Goal: Task Accomplishment & Management: Complete application form

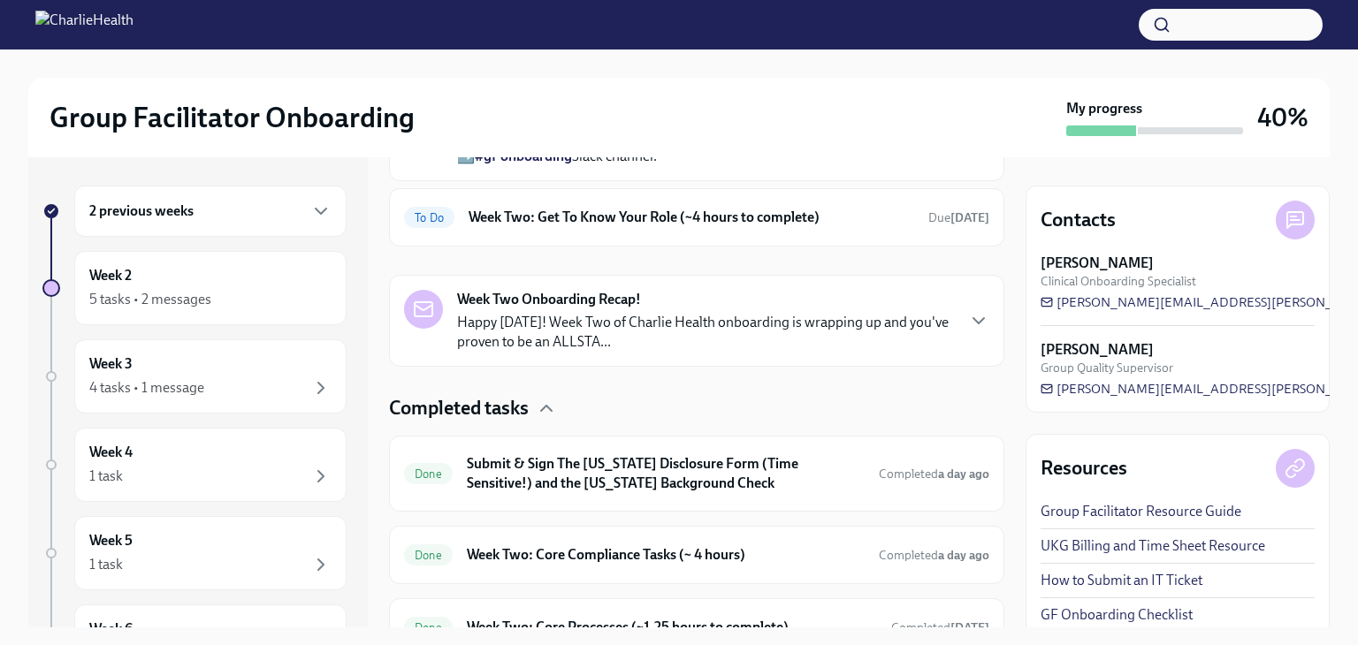
scroll to position [519, 0]
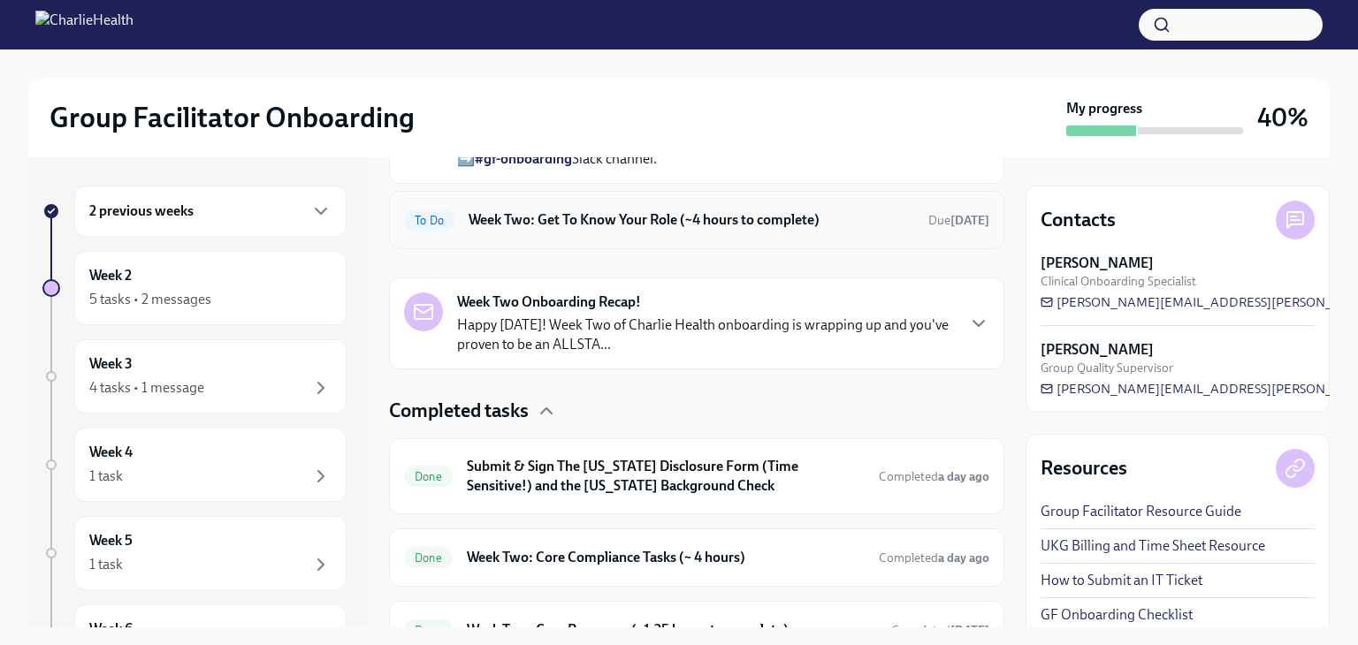
click at [856, 234] on div "To Do Week Two: Get To Know Your Role (~4 hours to complete) Due in 2 days" at bounding box center [696, 220] width 585 height 28
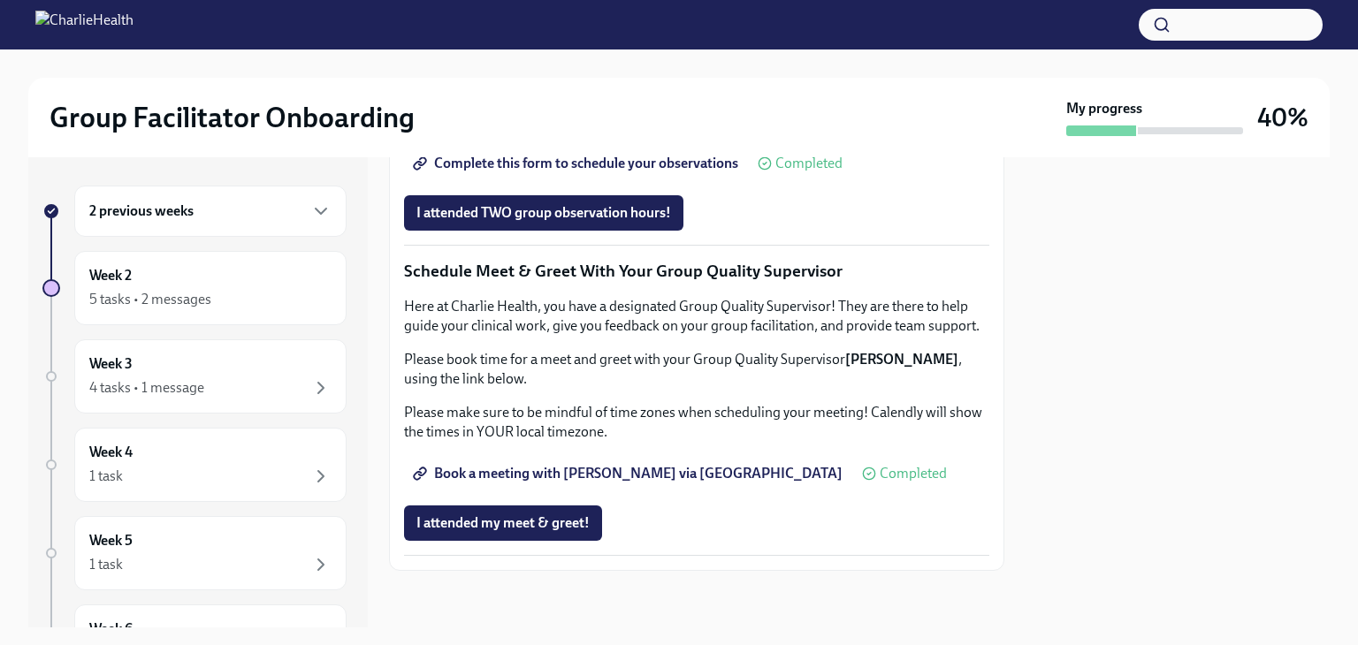
scroll to position [1447, 0]
click at [711, 172] on span "Complete this form to schedule your observations" at bounding box center [577, 164] width 322 height 18
click at [653, 172] on span "Complete this form to schedule your observations" at bounding box center [577, 164] width 322 height 18
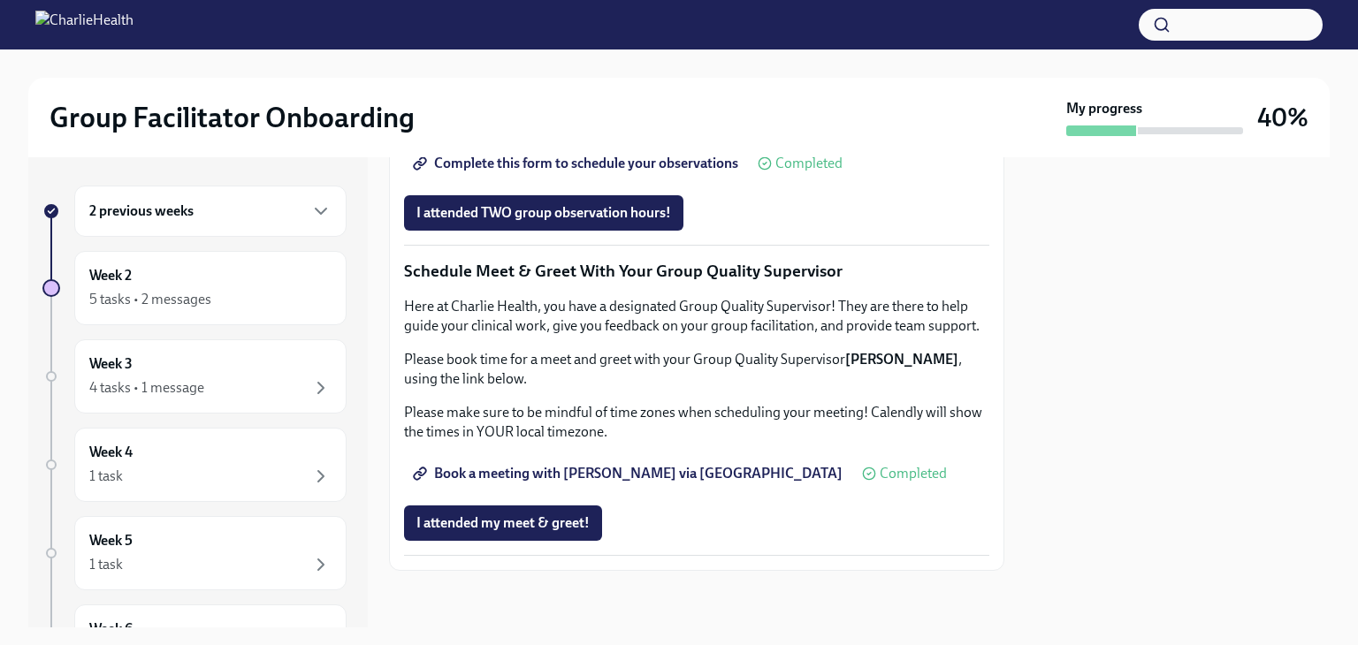
click at [633, 172] on span "Complete this form to schedule your observations" at bounding box center [577, 164] width 322 height 18
click at [604, 172] on span "Complete this form to schedule your observations" at bounding box center [577, 164] width 322 height 18
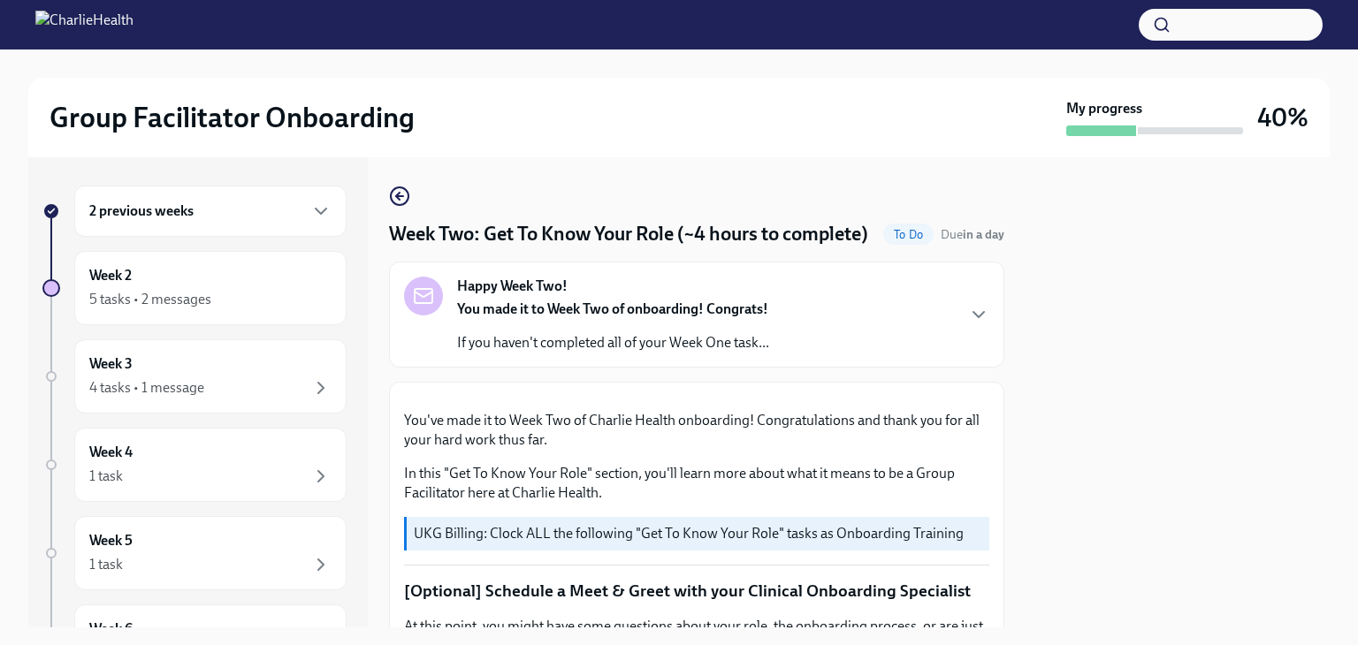
click at [134, 20] on img at bounding box center [84, 25] width 98 height 28
click at [40, 26] on img at bounding box center [84, 25] width 98 height 28
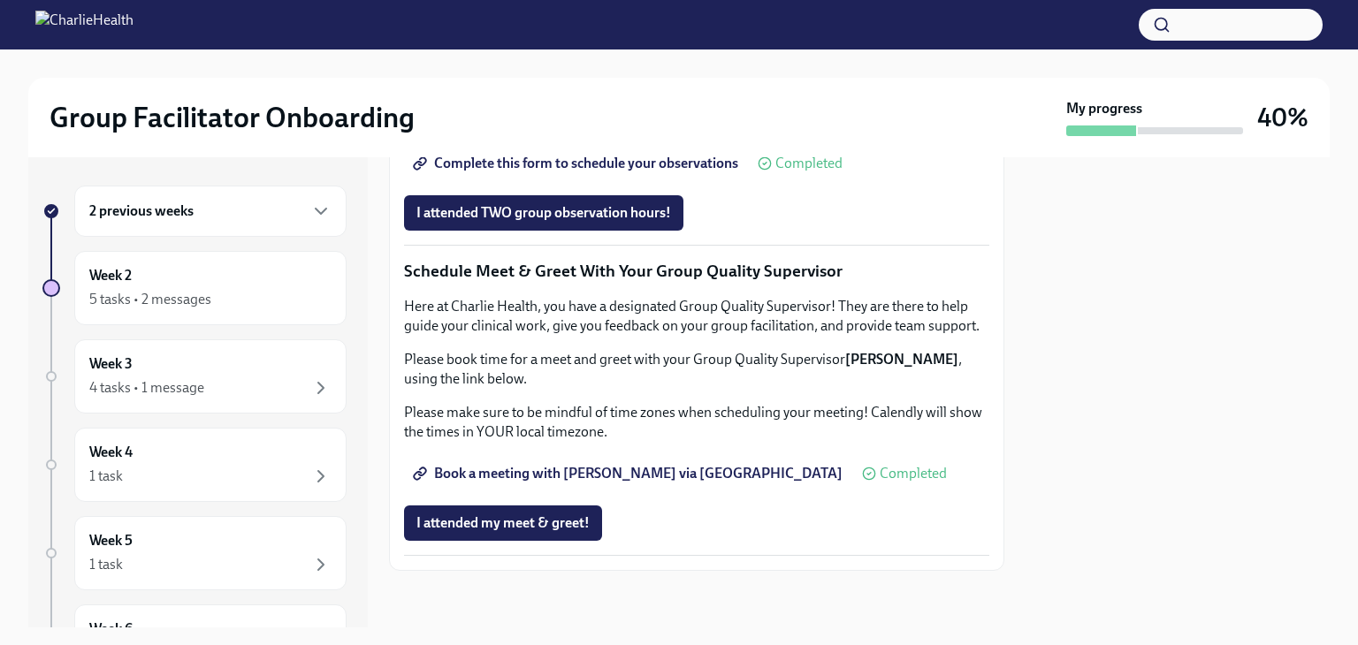
scroll to position [1521, 0]
click at [700, 172] on span "Complete this form to schedule your observations" at bounding box center [577, 164] width 322 height 18
click at [651, 172] on span "Complete this form to schedule your observations" at bounding box center [577, 164] width 322 height 18
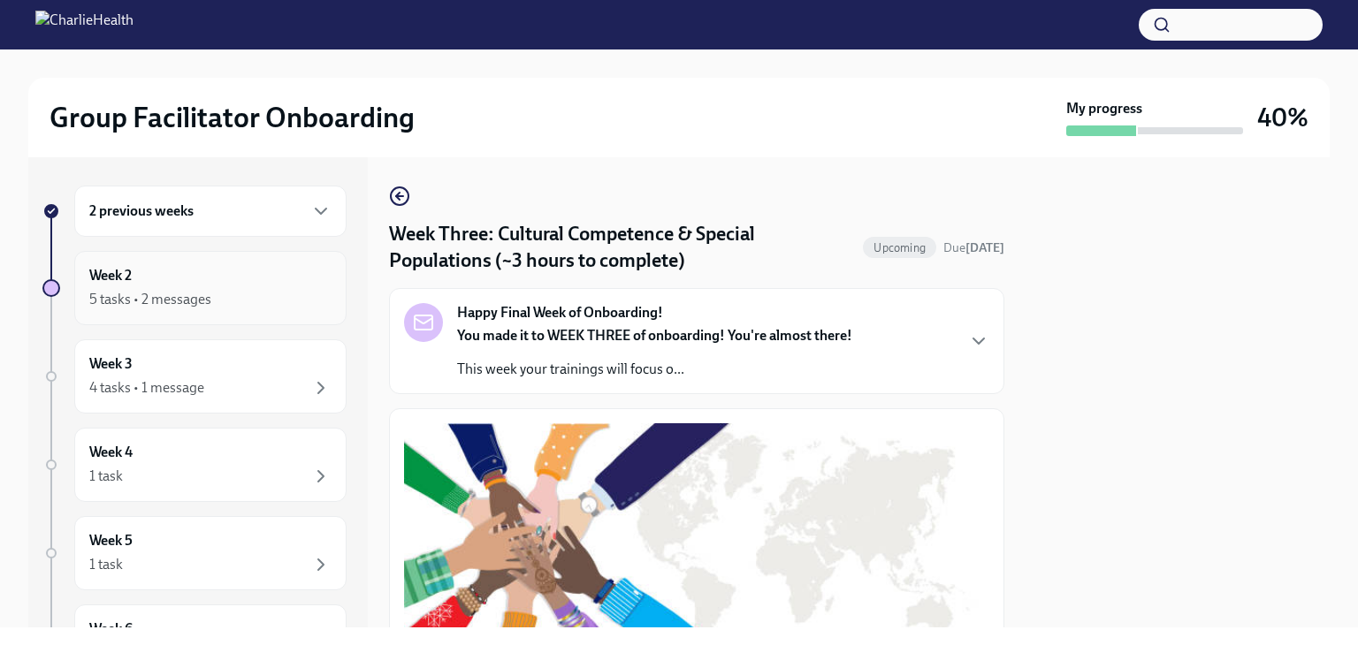
click at [233, 294] on div "5 tasks • 2 messages" at bounding box center [210, 299] width 242 height 21
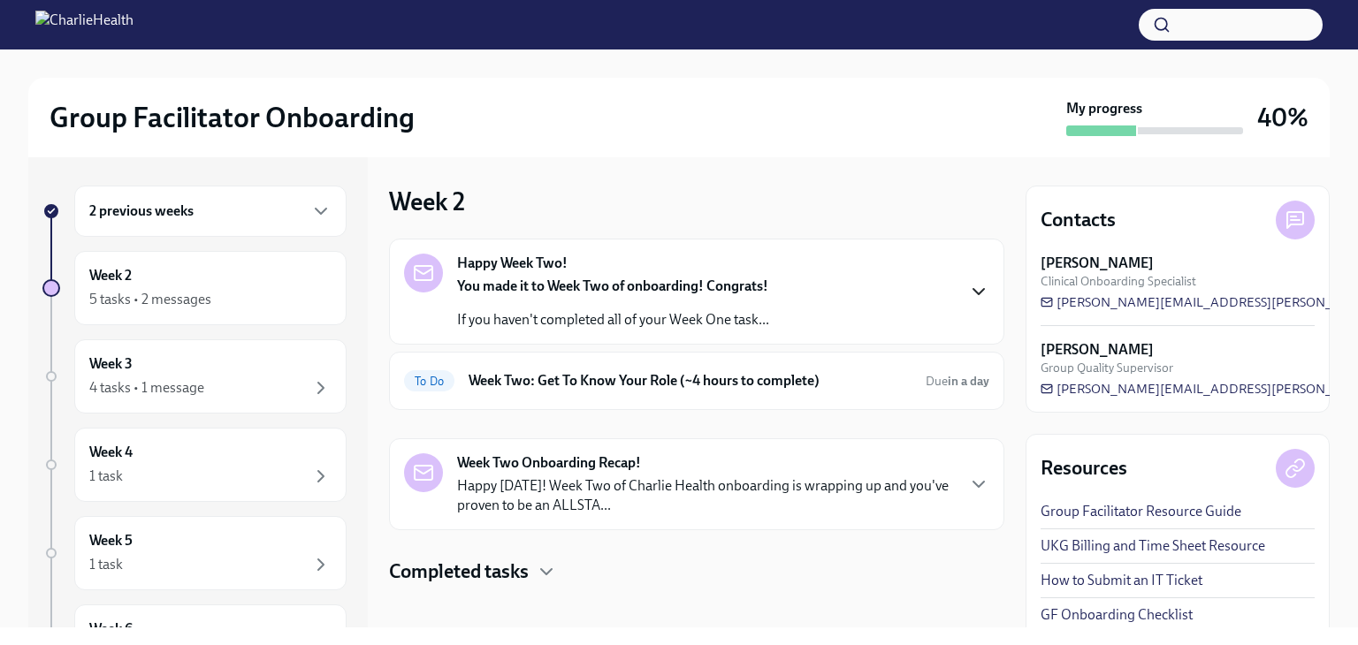
click at [968, 287] on icon "button" at bounding box center [978, 291] width 21 height 21
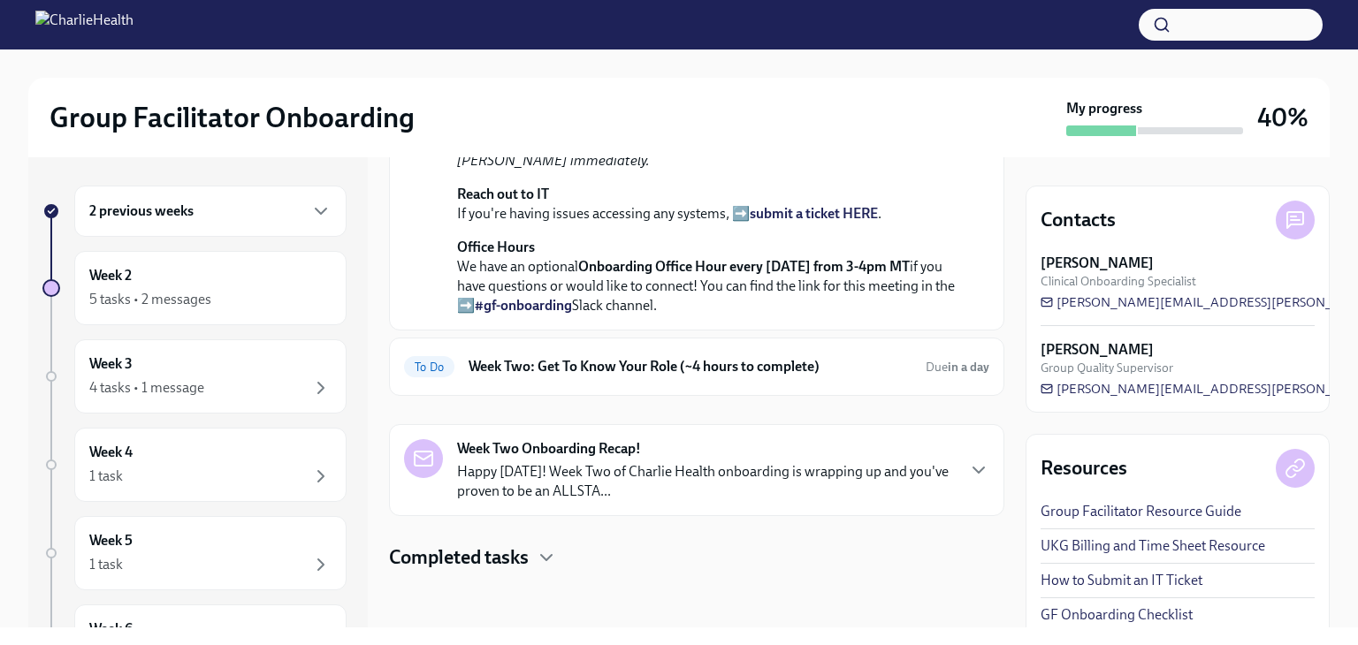
scroll to position [515, 0]
click at [882, 377] on h6 "Week Two: Get To Know Your Role (~4 hours to complete)" at bounding box center [690, 366] width 443 height 19
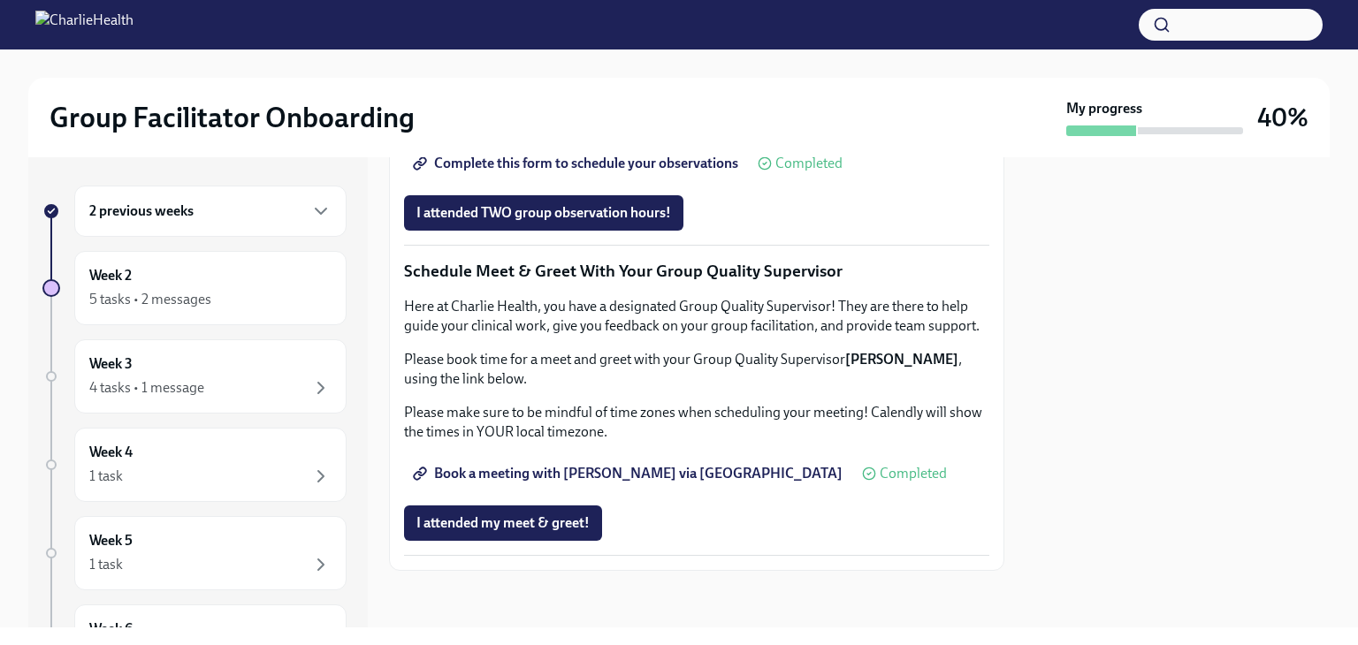
scroll to position [1386, 0]
click at [691, 172] on span "Complete this form to schedule your observations" at bounding box center [577, 164] width 322 height 18
